Goal: Task Accomplishment & Management: Manage account settings

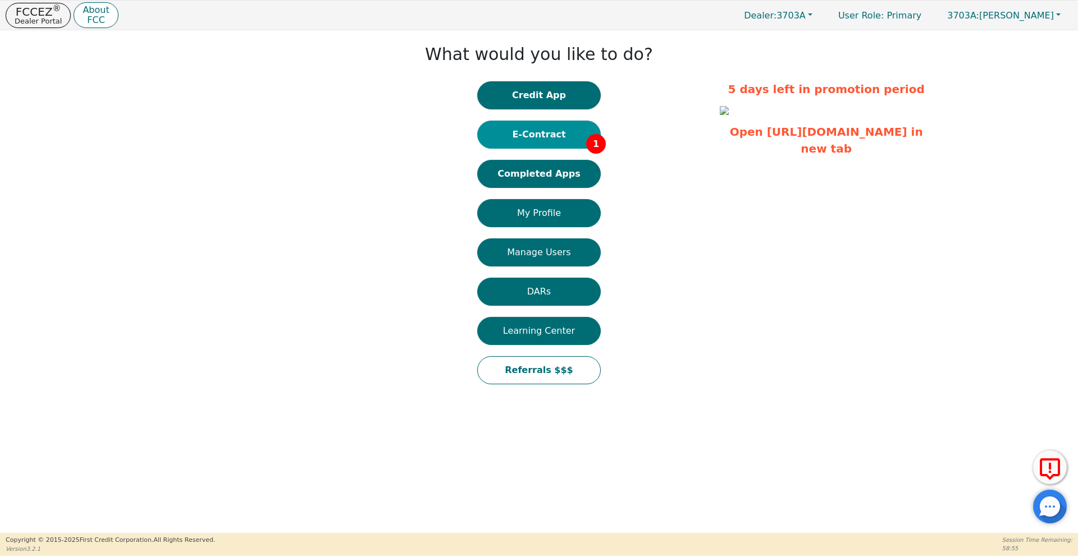
click at [524, 140] on button "E-Contract 1" at bounding box center [539, 135] width 124 height 28
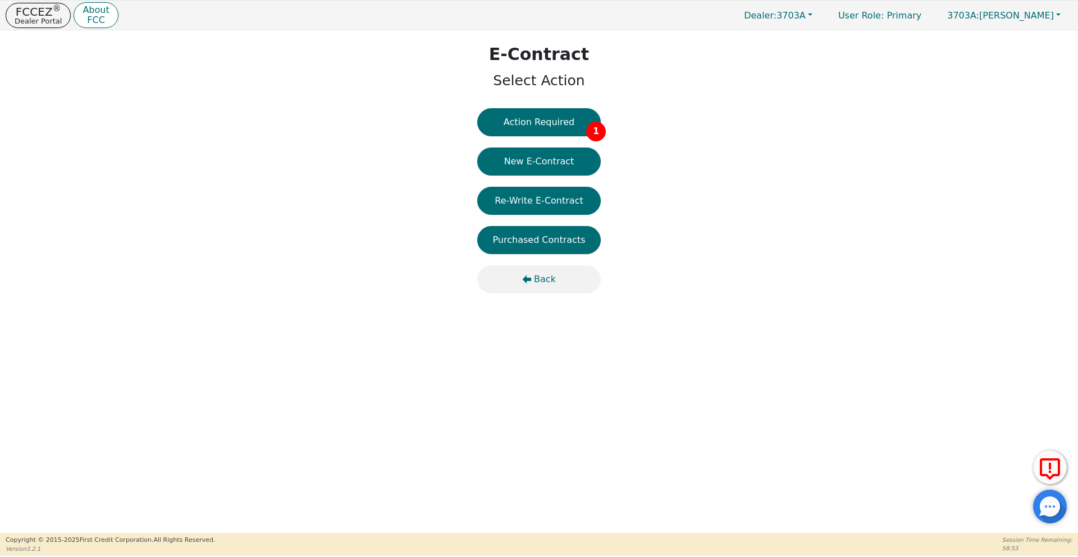
click at [531, 286] on button "Back" at bounding box center [539, 280] width 124 height 28
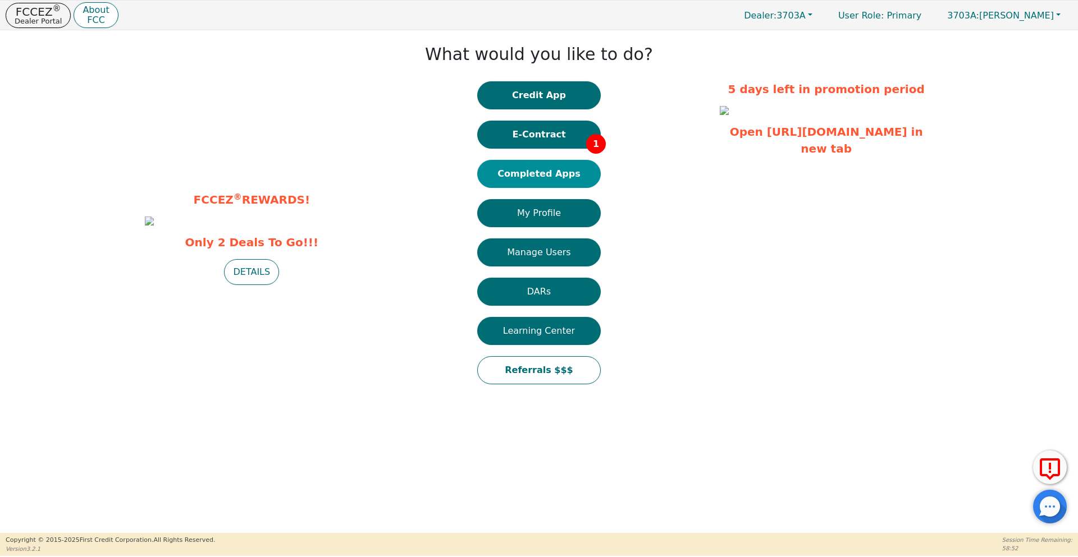
click at [536, 172] on button "Completed Apps" at bounding box center [539, 174] width 124 height 28
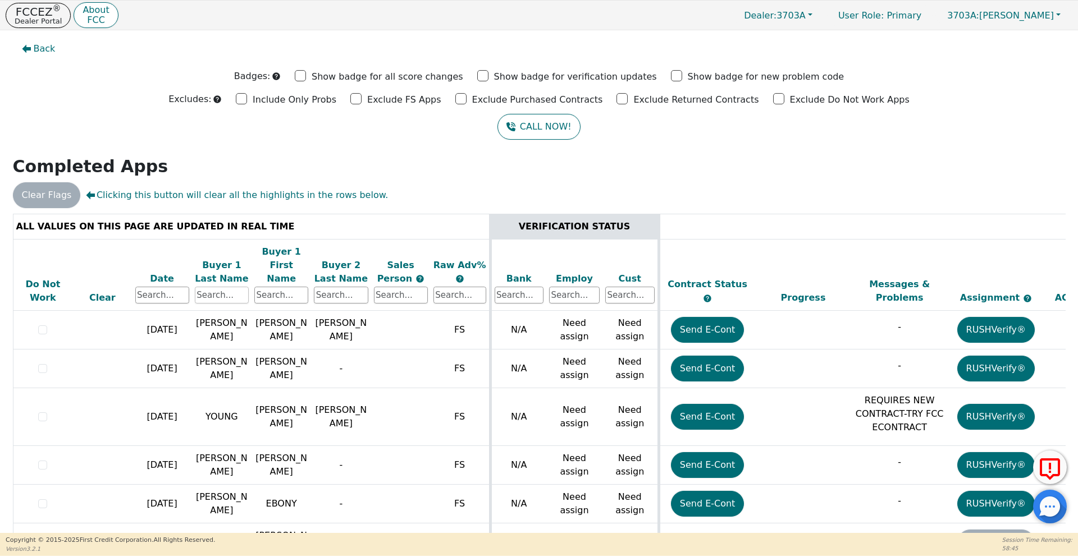
click at [219, 287] on input "text" at bounding box center [222, 295] width 54 height 17
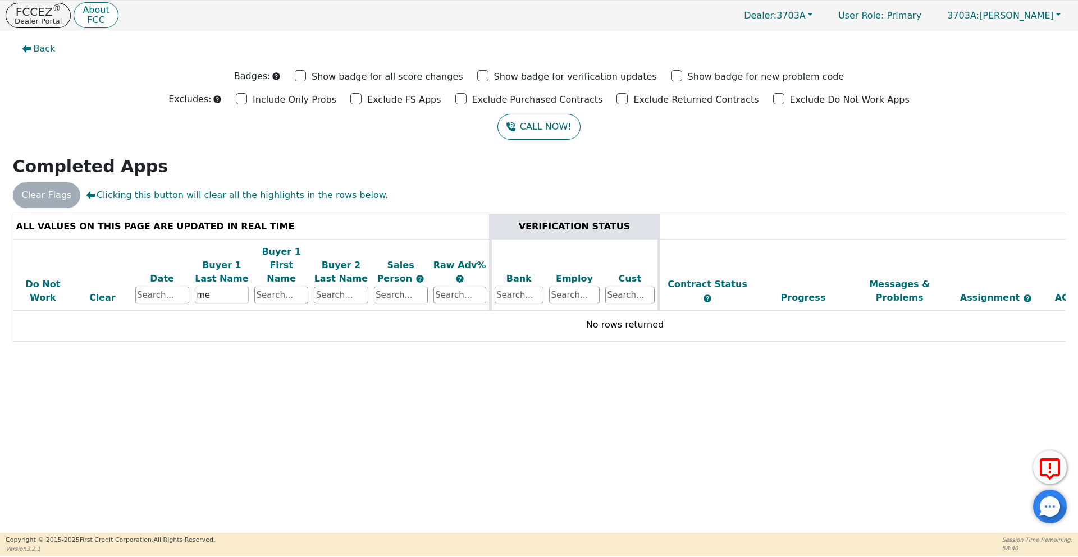
type input "m"
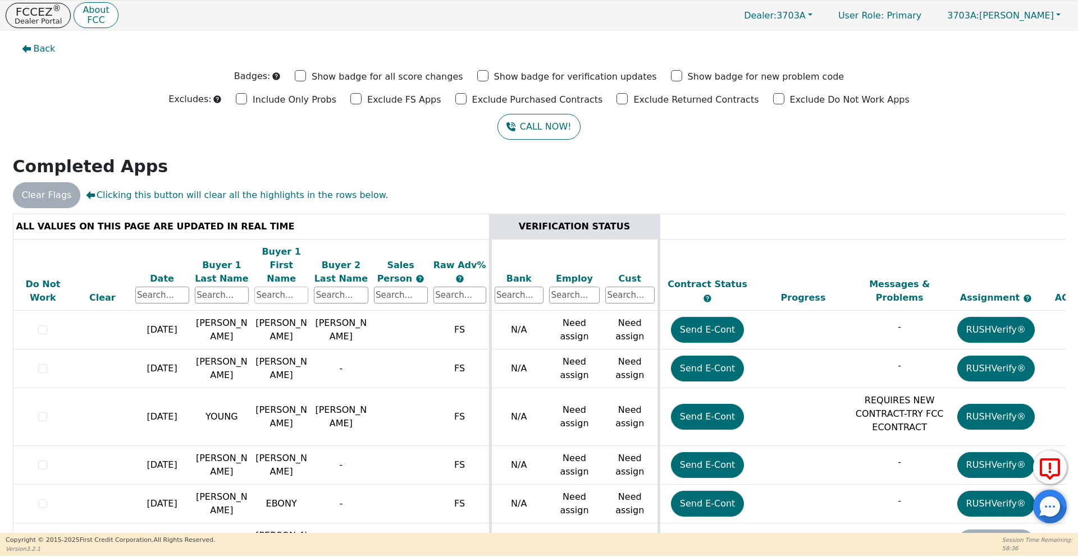
click at [276, 287] on input "text" at bounding box center [281, 295] width 54 height 17
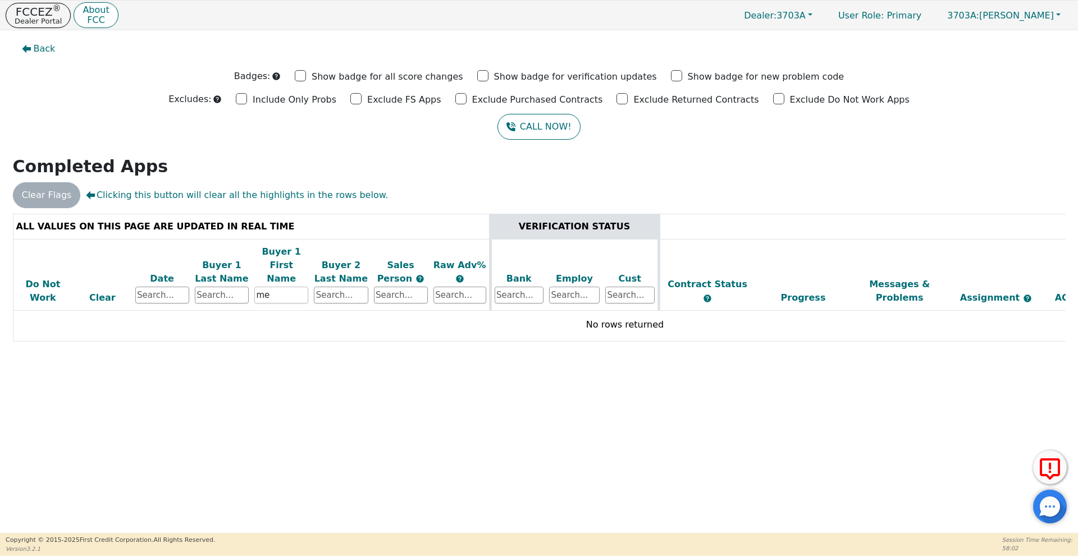
click at [275, 287] on input "me" at bounding box center [281, 295] width 54 height 17
type input "m"
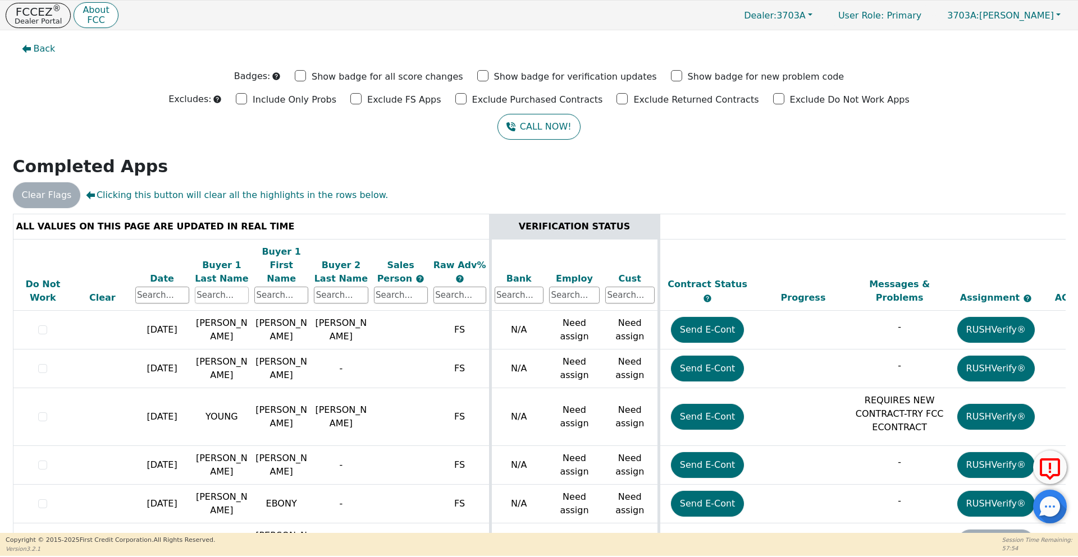
click at [224, 287] on input "text" at bounding box center [222, 295] width 54 height 17
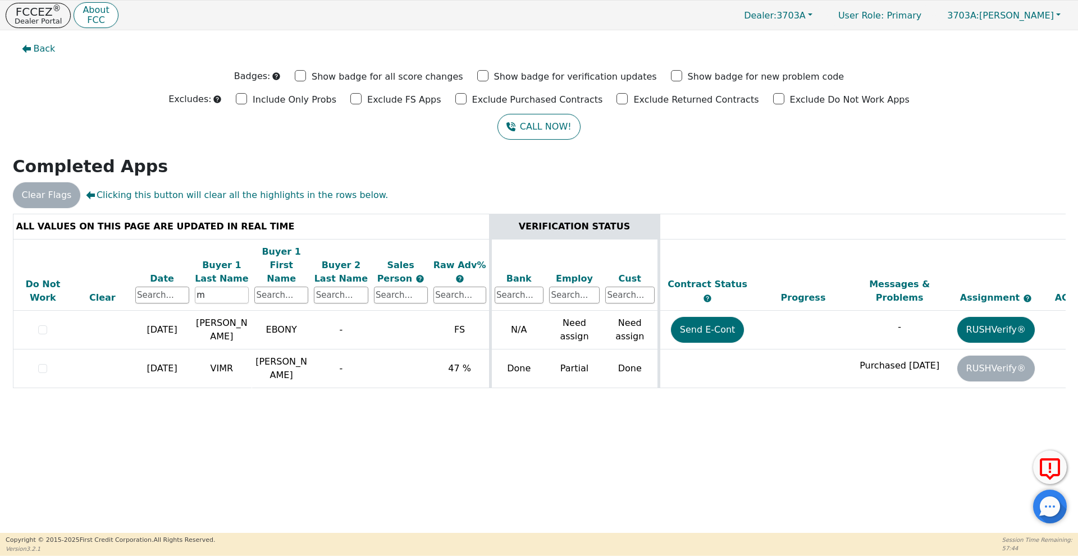
type input "m"
click at [830, 155] on div "Back Badges: Show badge for all score changes Show badge for verification updat…" at bounding box center [539, 281] width 1078 height 503
click at [42, 15] on p "FCCEZ ®" at bounding box center [38, 11] width 47 height 11
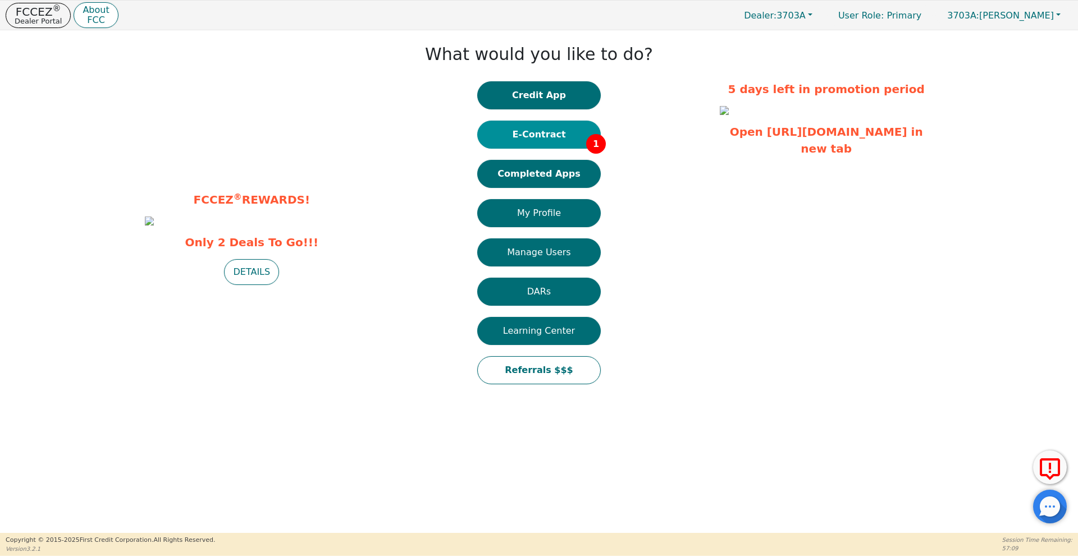
click at [529, 131] on button "E-Contract 1" at bounding box center [539, 135] width 124 height 28
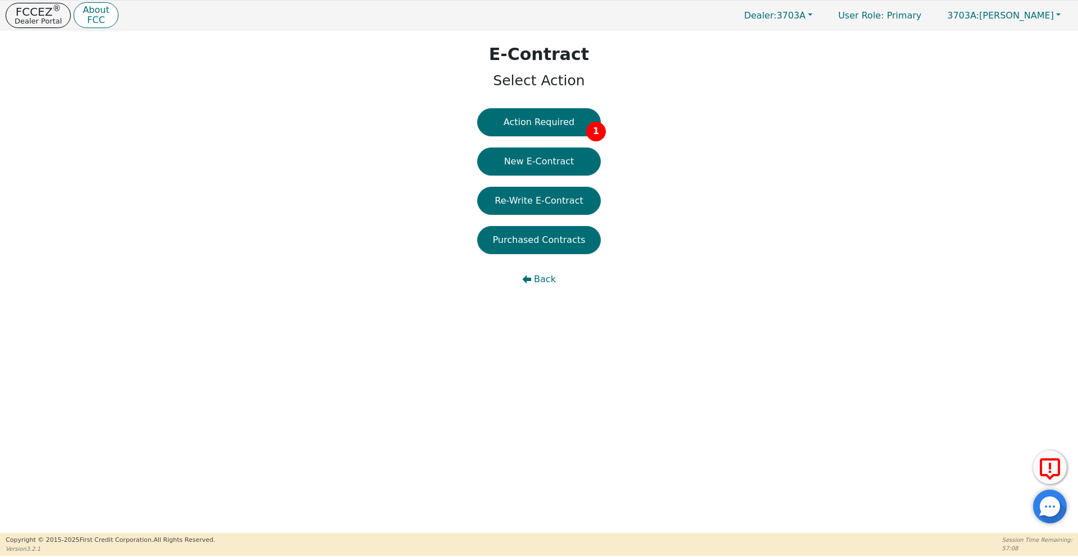
click at [587, 122] on button "Action Required 1" at bounding box center [539, 122] width 124 height 28
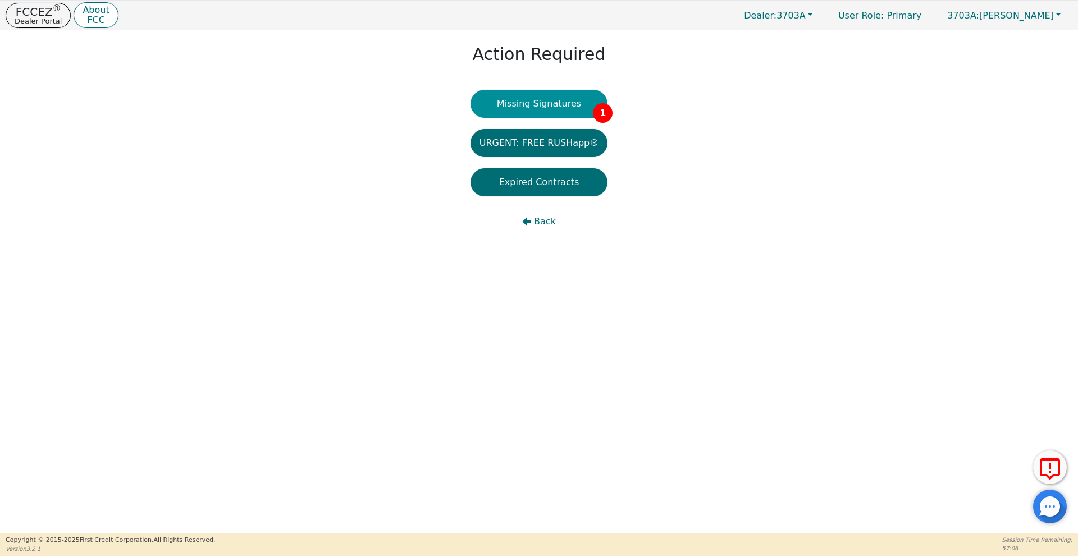
click at [563, 109] on button "Missing Signatures 1" at bounding box center [539, 104] width 138 height 28
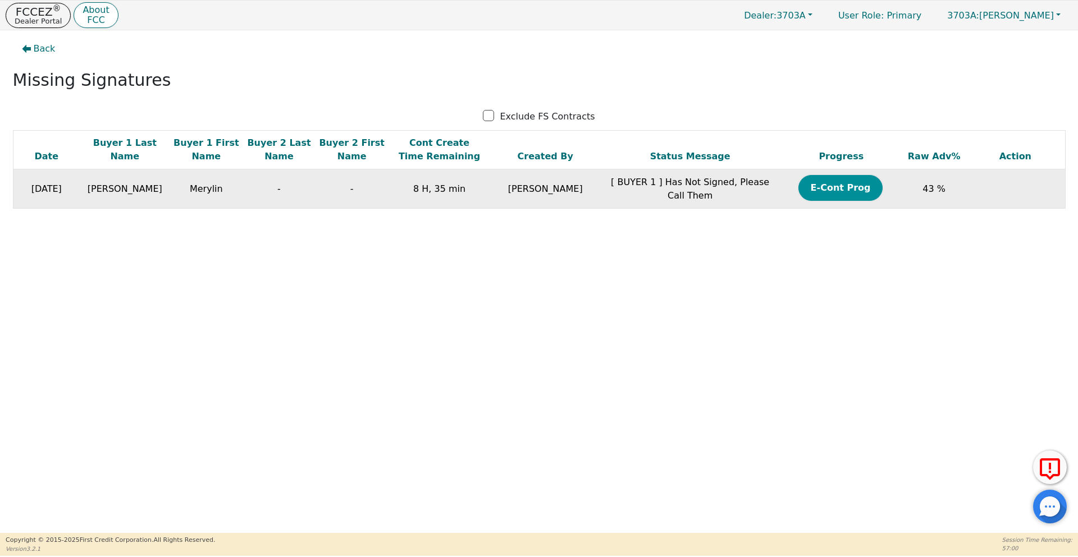
click at [846, 190] on button "E-Cont Prog" at bounding box center [840, 188] width 84 height 26
